Goal: Find specific page/section: Find specific page/section

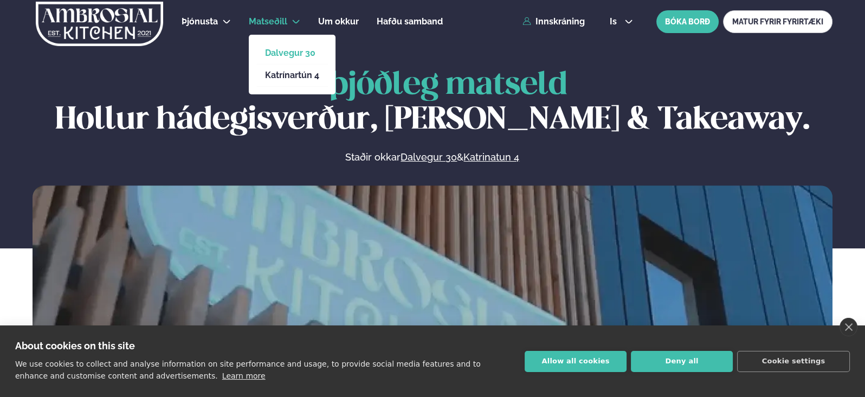
click at [278, 50] on link "Dalvegur 30" at bounding box center [292, 53] width 54 height 9
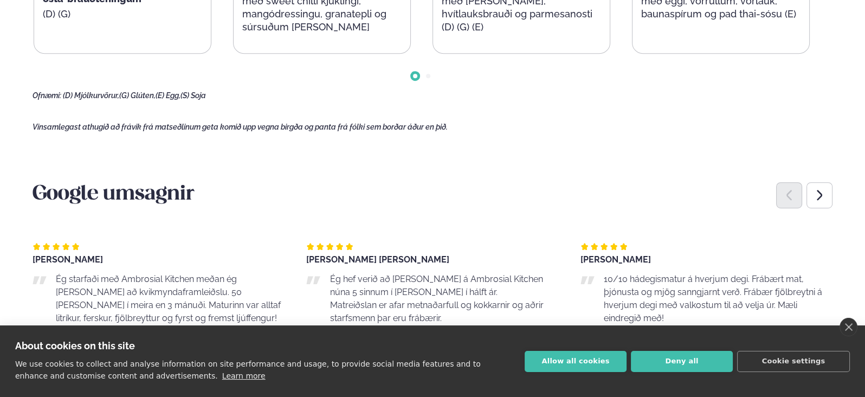
scroll to position [856, 0]
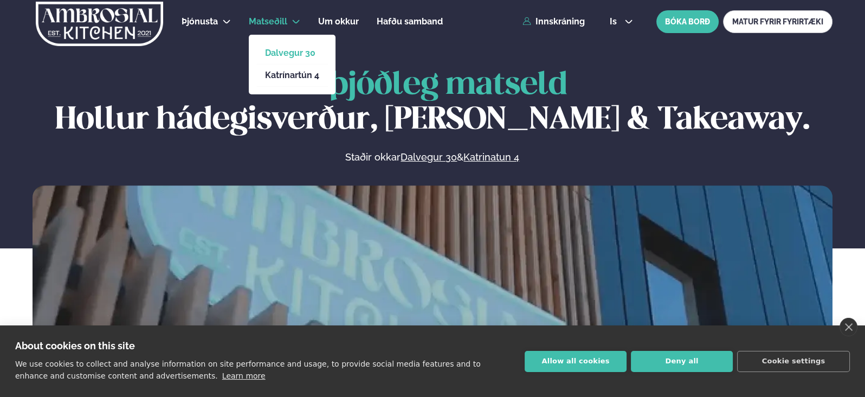
click at [285, 51] on link "Dalvegur 30" at bounding box center [292, 53] width 54 height 9
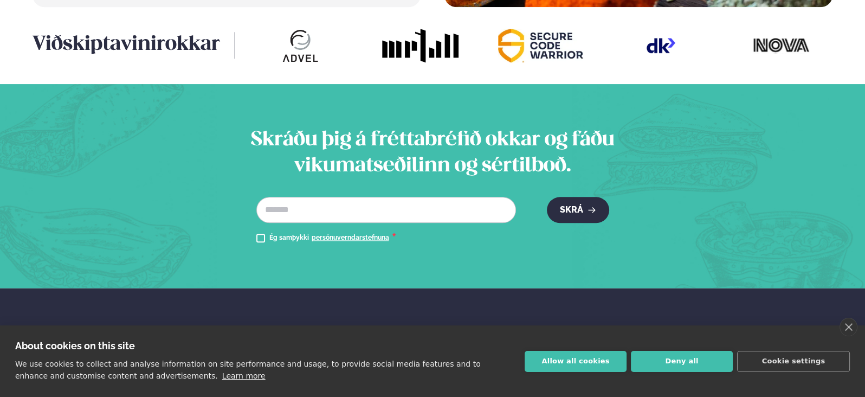
scroll to position [1545, 0]
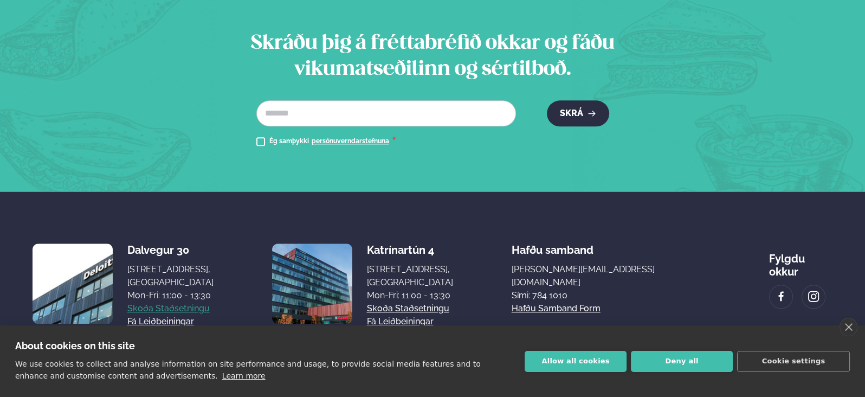
click at [183, 302] on link "Skoða staðsetningu" at bounding box center [168, 308] width 82 height 13
click at [151, 302] on link "Skoða staðsetningu" at bounding box center [168, 308] width 82 height 13
click at [154, 302] on link "Skoða staðsetningu" at bounding box center [168, 308] width 82 height 13
click at [575, 358] on button "Allow all cookies" at bounding box center [575, 360] width 102 height 21
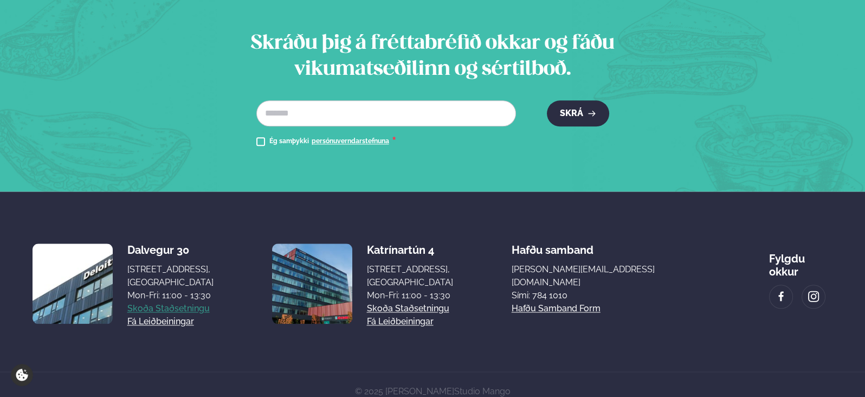
click at [145, 302] on link "Skoða staðsetningu" at bounding box center [168, 308] width 82 height 13
click at [157, 315] on link "Fá leiðbeiningar" at bounding box center [160, 321] width 67 height 13
